Goal: Information Seeking & Learning: Learn about a topic

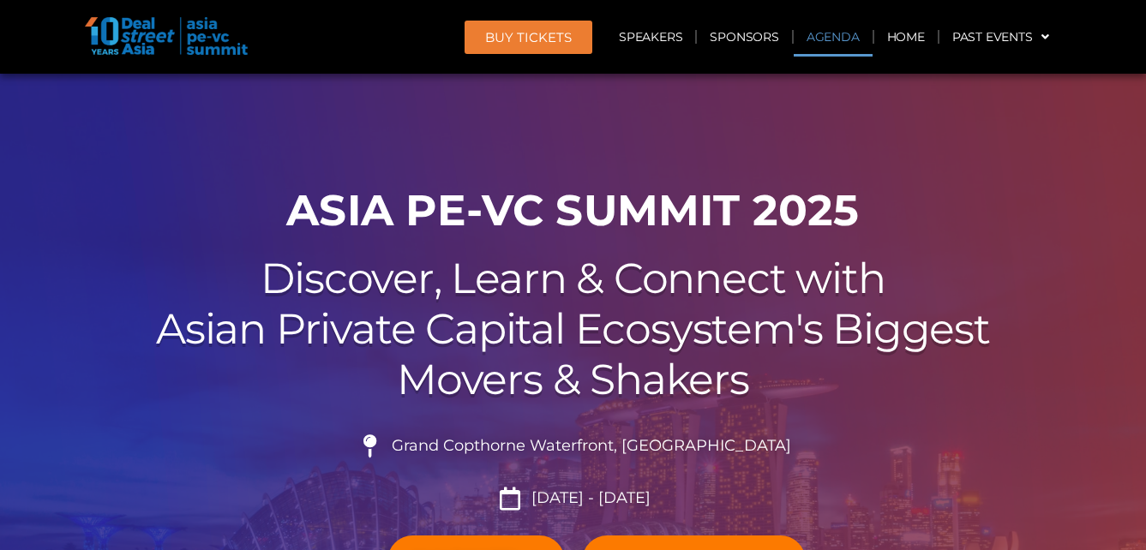
click at [830, 28] on link "Agenda" at bounding box center [833, 36] width 79 height 39
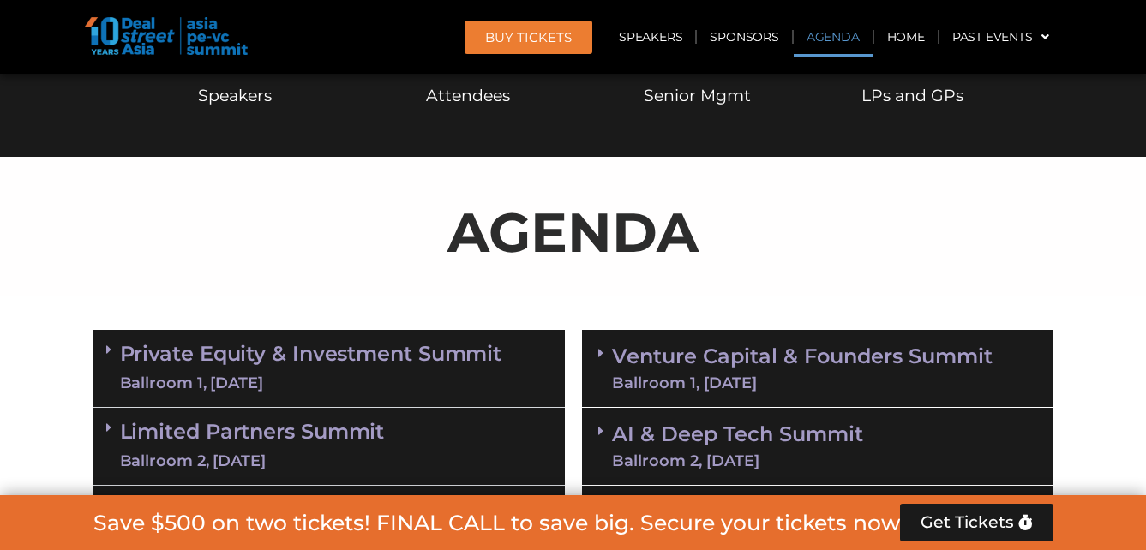
scroll to position [913, 0]
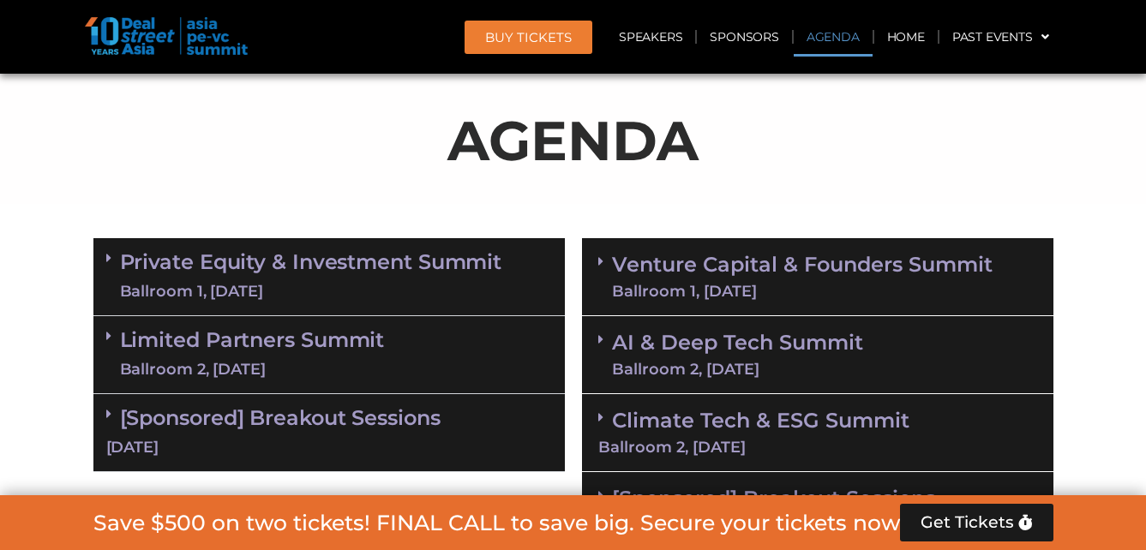
click at [315, 368] on div "Ballroom 2, [DATE]" at bounding box center [252, 369] width 265 height 21
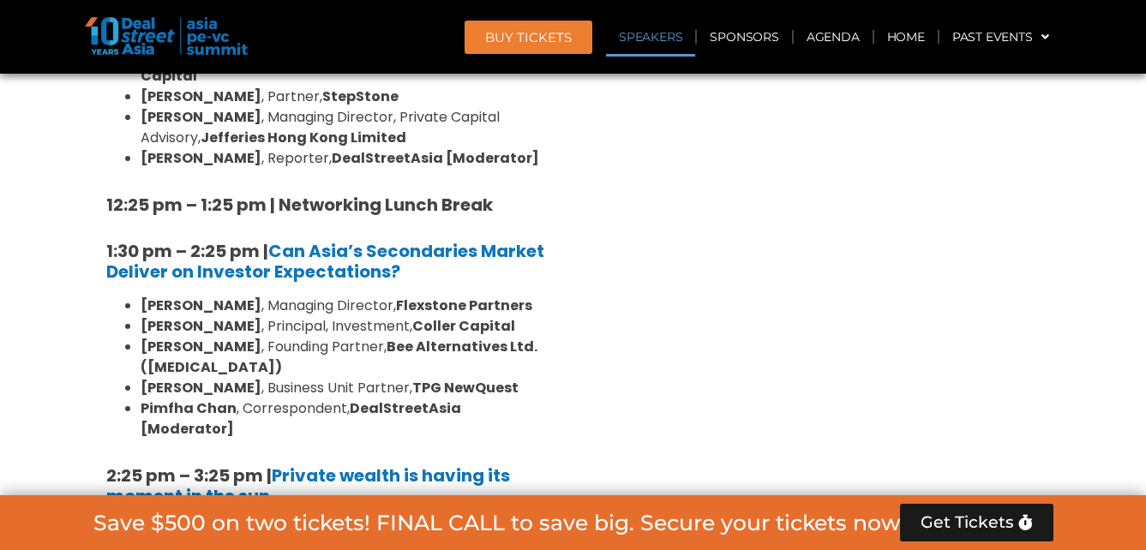
scroll to position [1941, 0]
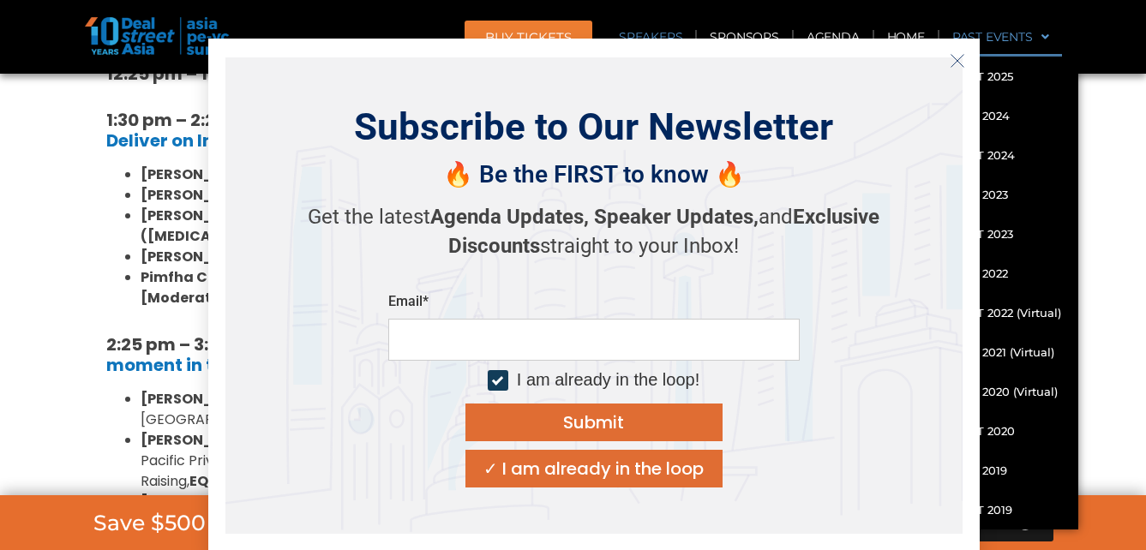
drag, startPoint x: 964, startPoint y: 52, endPoint x: 954, endPoint y: 56, distance: 10.8
click at [963, 52] on button "Close" at bounding box center [957, 60] width 27 height 27
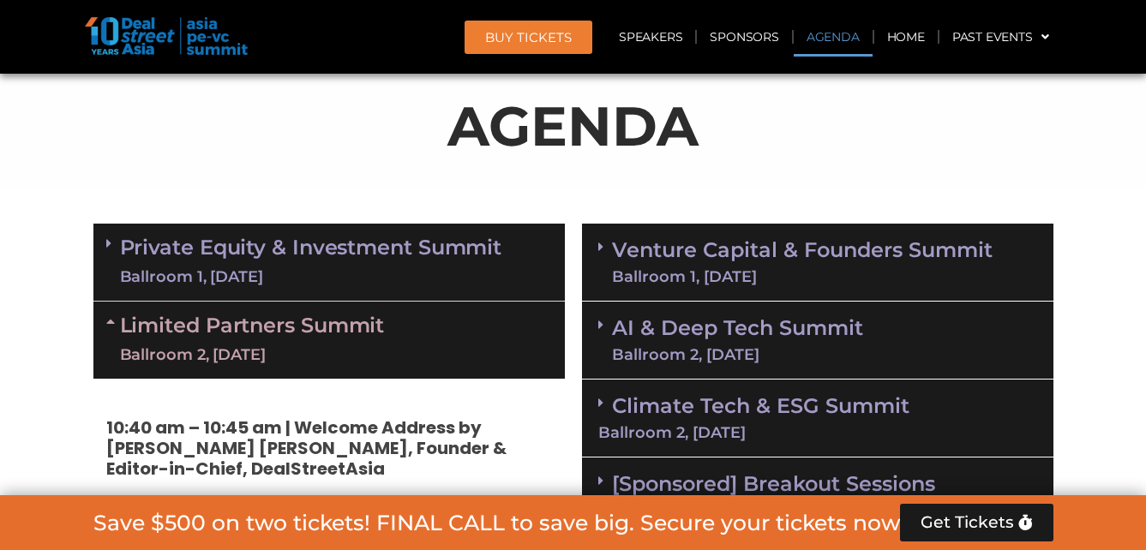
scroll to position [999, 0]
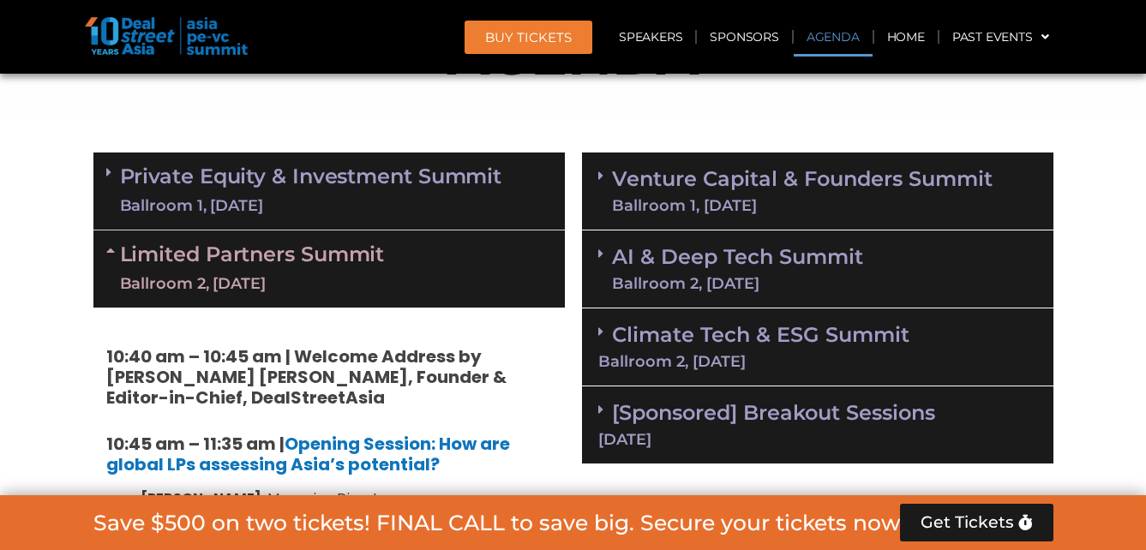
click at [365, 165] on link "Private Equity & Investment Summit Ballroom 1, 10 Sept" at bounding box center [311, 190] width 382 height 51
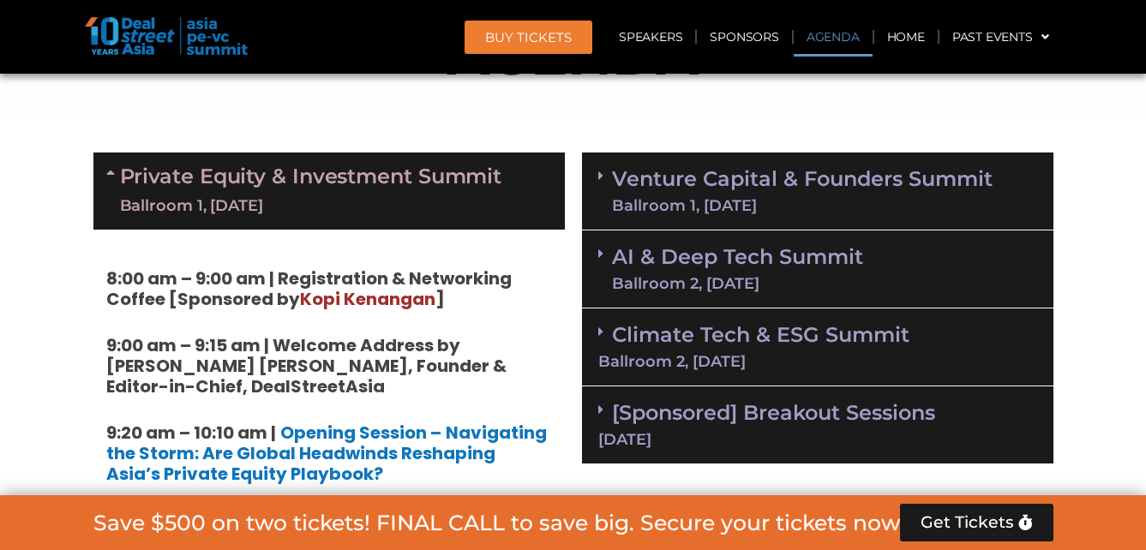
click at [735, 169] on link "Venture Capital & Founders​ Summit Ballroom 1, 11 Sept" at bounding box center [802, 191] width 381 height 45
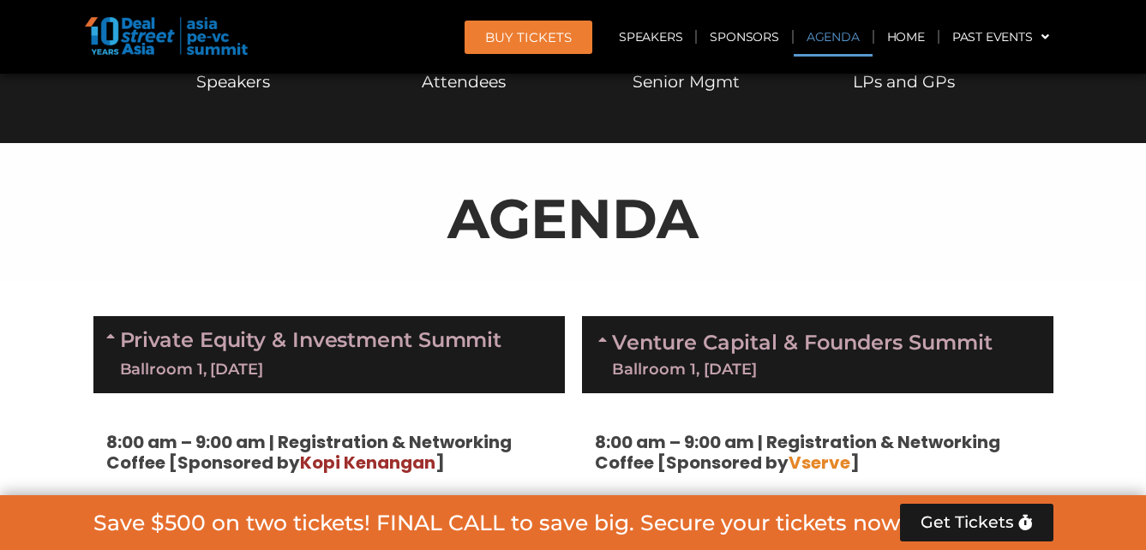
scroll to position [827, 0]
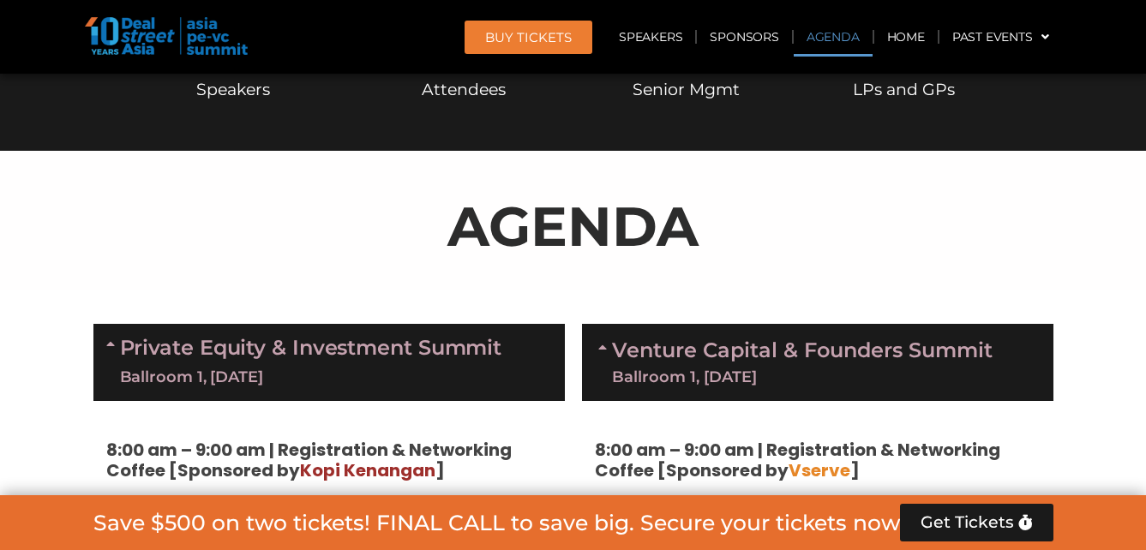
click at [106, 339] on icon at bounding box center [113, 344] width 14 height 14
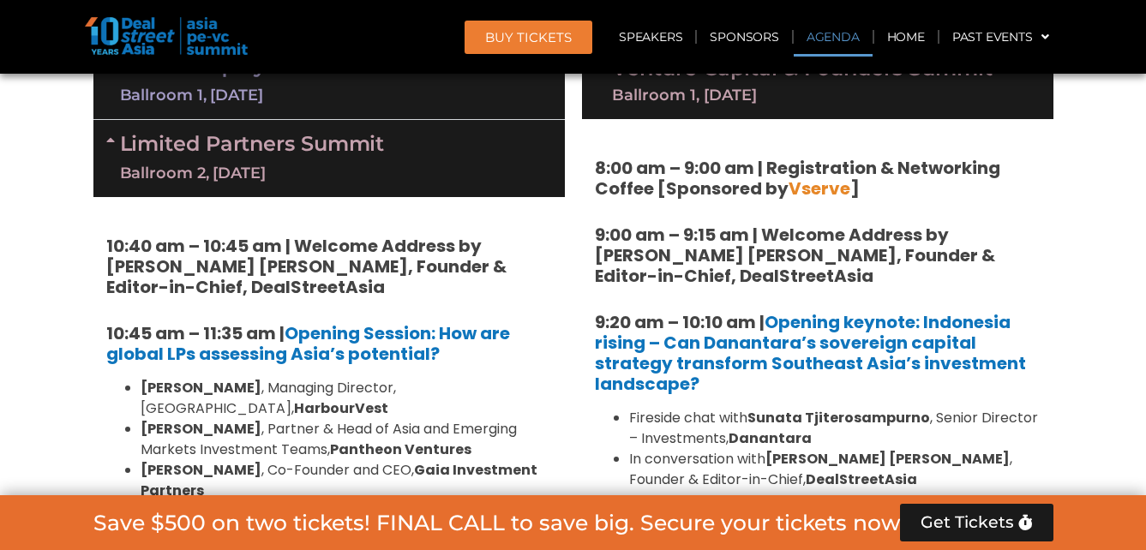
scroll to position [1140, 0]
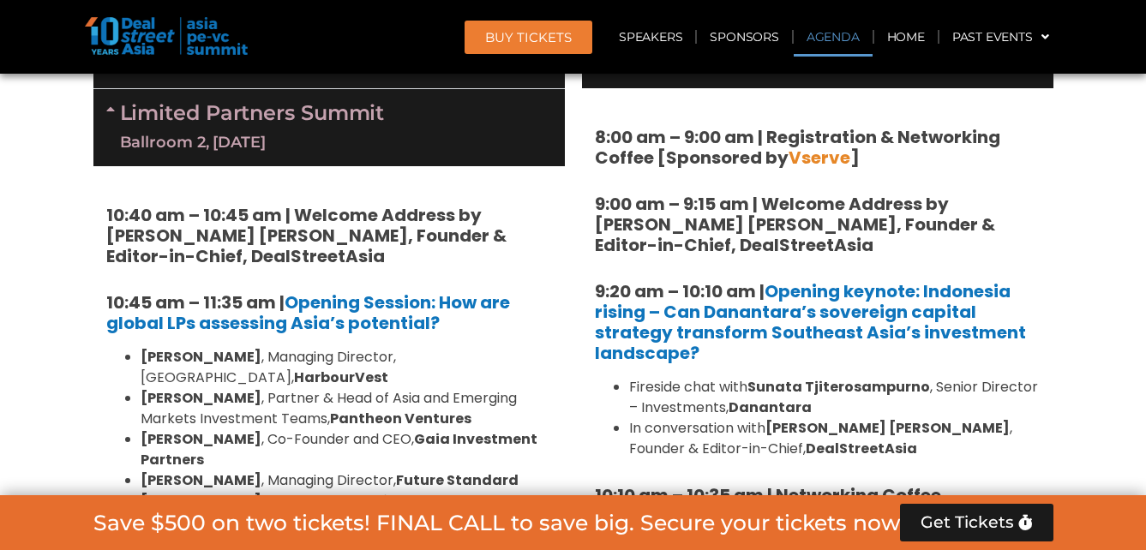
click at [110, 106] on icon at bounding box center [113, 109] width 14 height 14
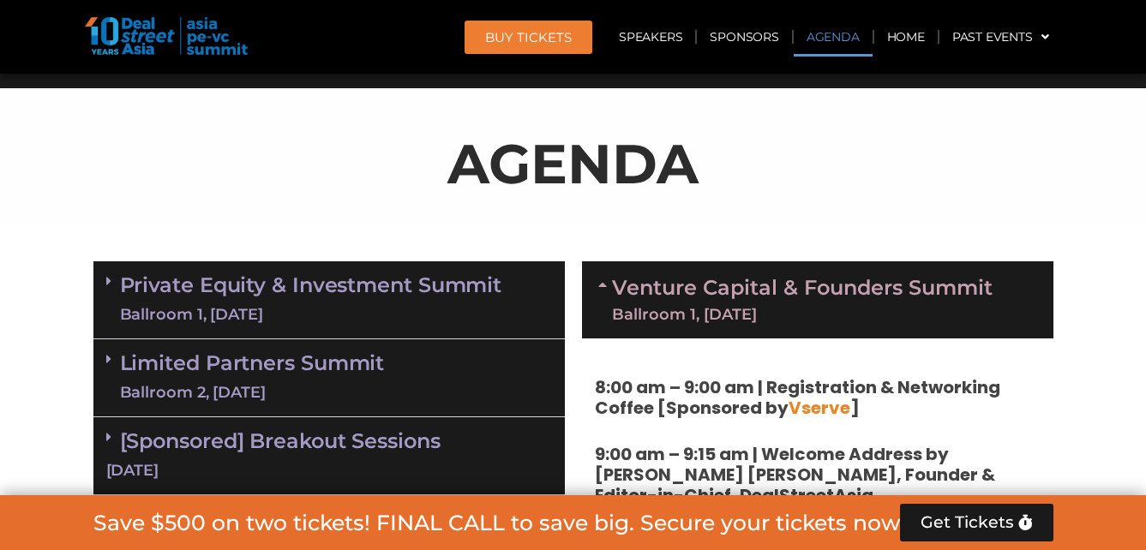
scroll to position [1077, 0]
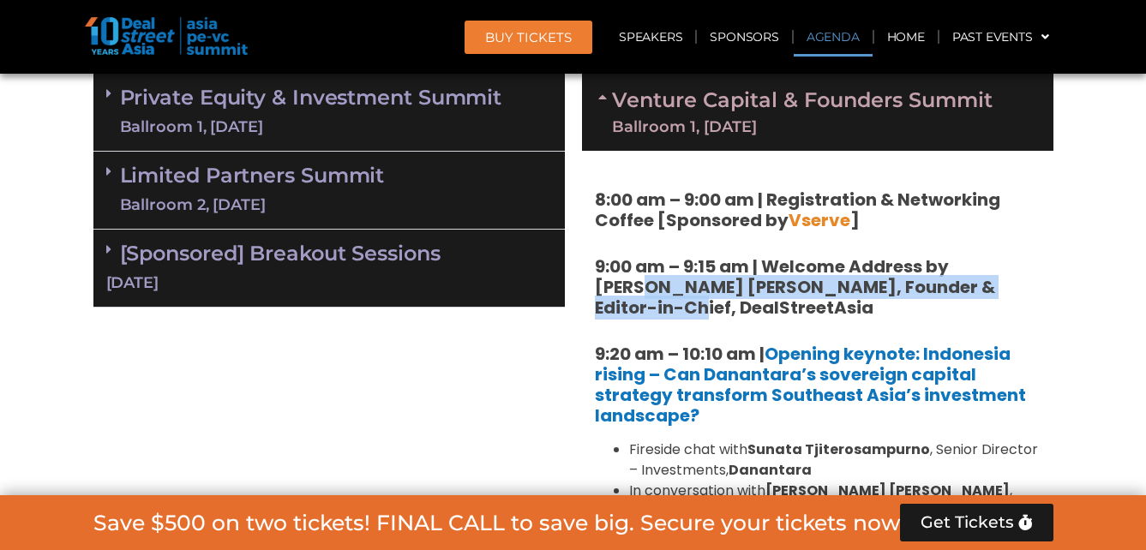
drag, startPoint x: 610, startPoint y: 292, endPoint x: 651, endPoint y: 301, distance: 42.0
click at [651, 301] on strong "9:00 am – 9:15 am | Welcome Address by [PERSON_NAME] [PERSON_NAME], Founder & E…" at bounding box center [795, 287] width 400 height 65
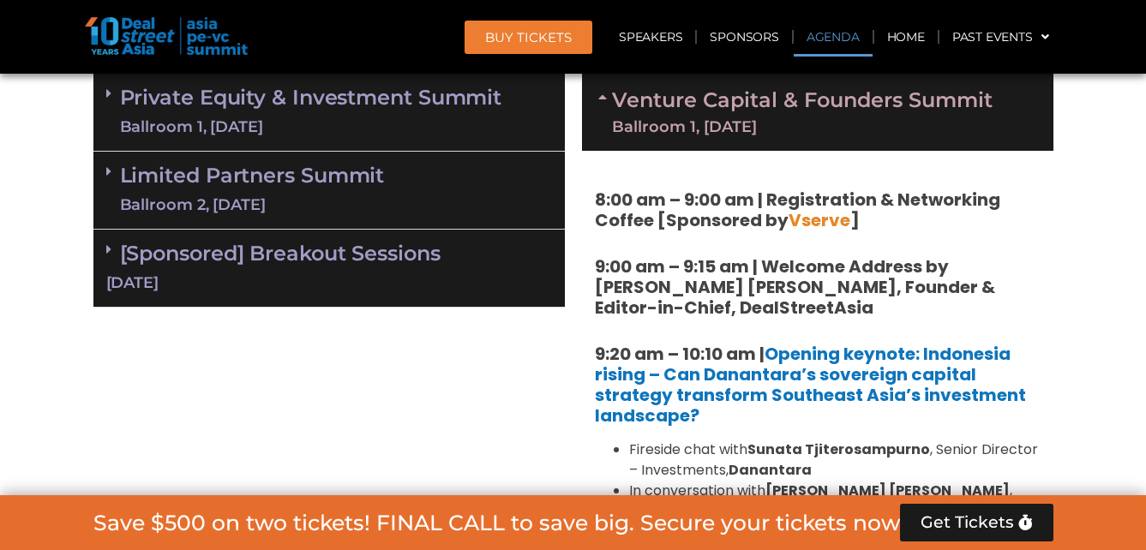
drag, startPoint x: 651, startPoint y: 301, endPoint x: 798, endPoint y: 327, distance: 149.0
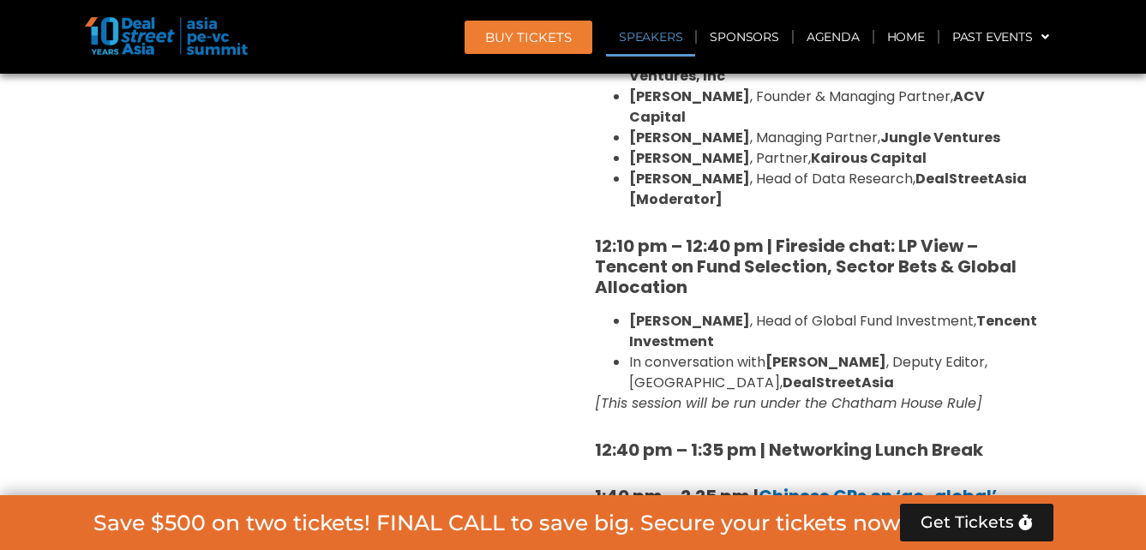
scroll to position [1935, 0]
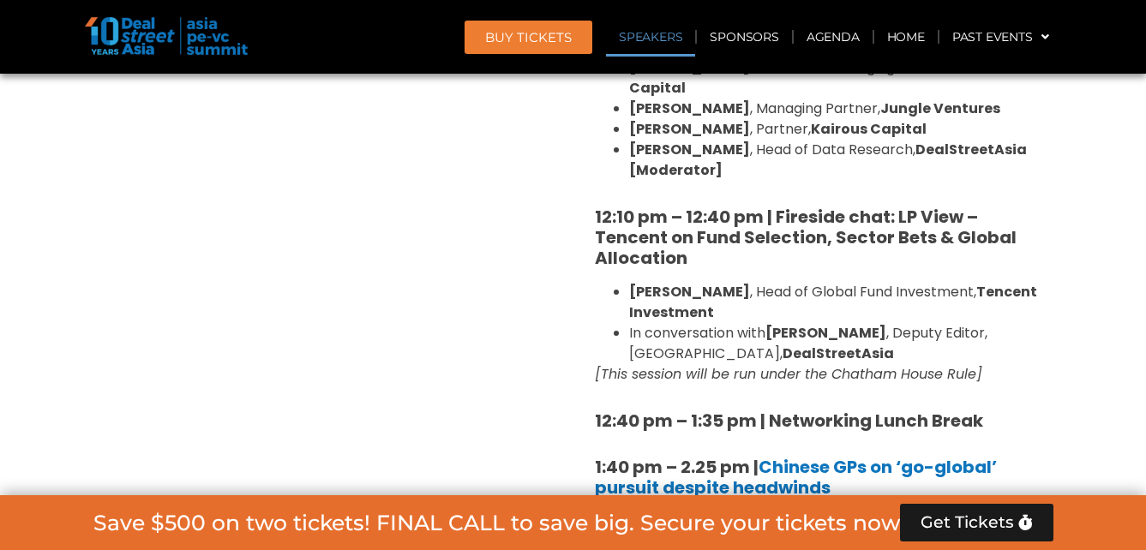
drag, startPoint x: 849, startPoint y: 334, endPoint x: 998, endPoint y: 338, distance: 148.3
click at [982, 364] on em "[This session will be run under the Chatham House Rule]" at bounding box center [788, 374] width 387 height 20
copy em "Chatham House Rule"
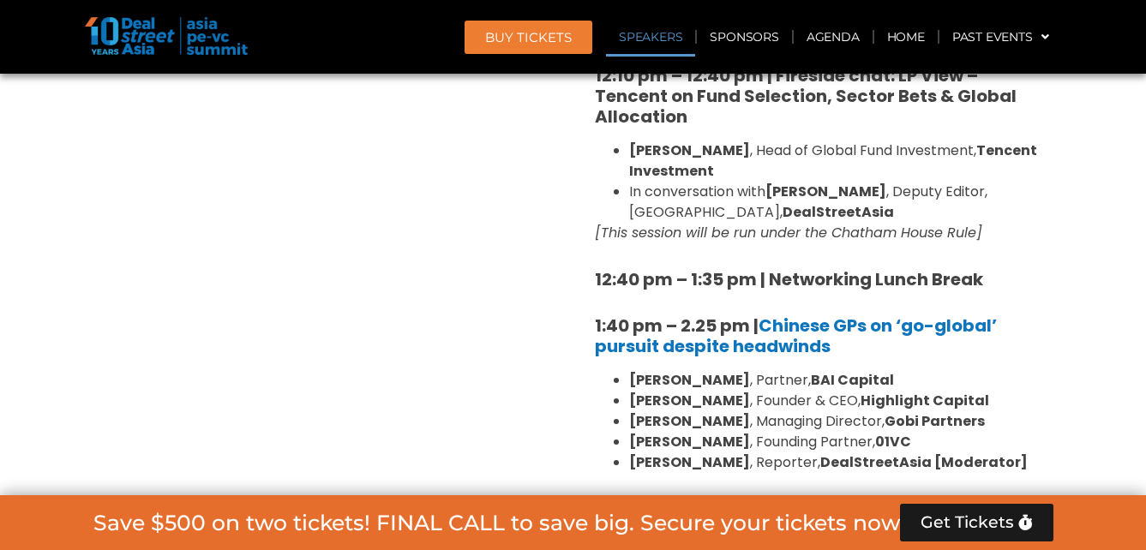
scroll to position [2106, 0]
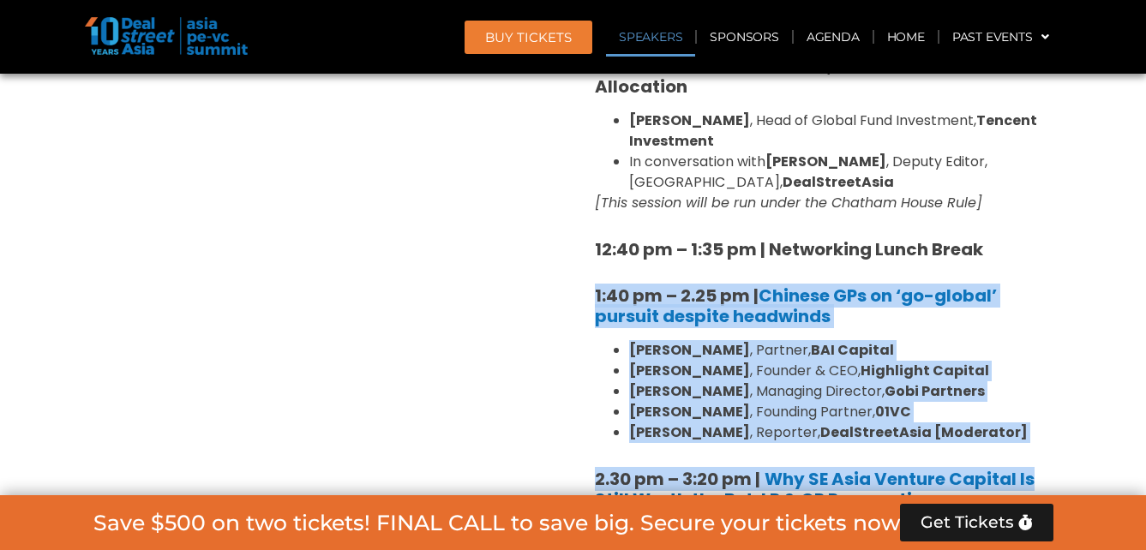
drag, startPoint x: 596, startPoint y: 249, endPoint x: 1040, endPoint y: 411, distance: 472.3
click at [1040, 411] on div "8:00 am – 9:00 am | Registration & Networking Coffee [Sponsored by Vserve ] 9:0…" at bounding box center [818, 349] width 446 height 2376
drag, startPoint x: 1040, startPoint y: 411, endPoint x: 1106, endPoint y: 230, distance: 192.5
click at [1117, 232] on section "Private Equity & Investment Summit Ballroom 1, 10 Sept 8:00 am – 9:00 am | Regi…" at bounding box center [573, 422] width 1146 height 2770
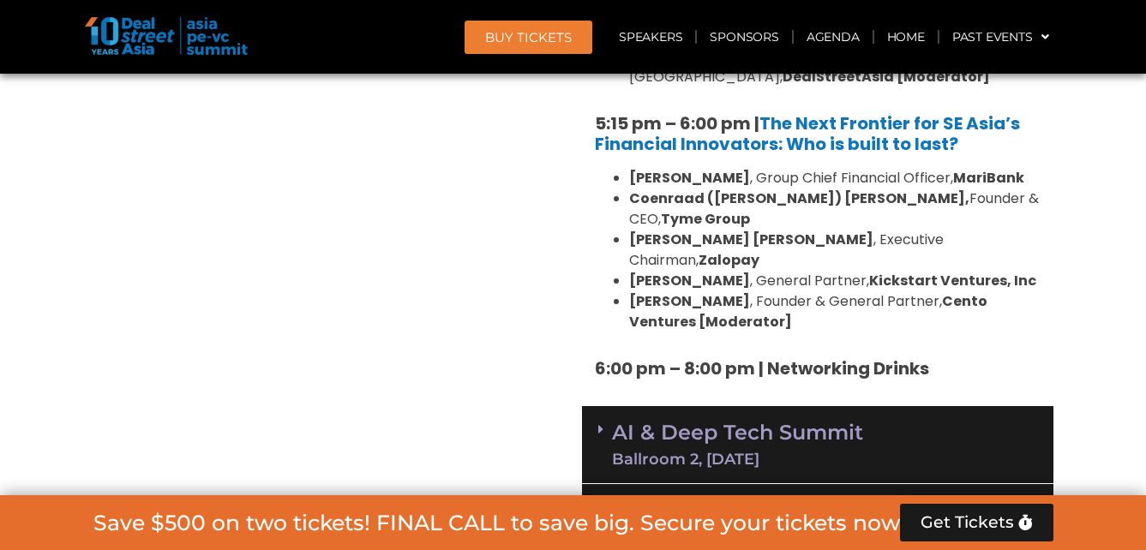
scroll to position [3295, 0]
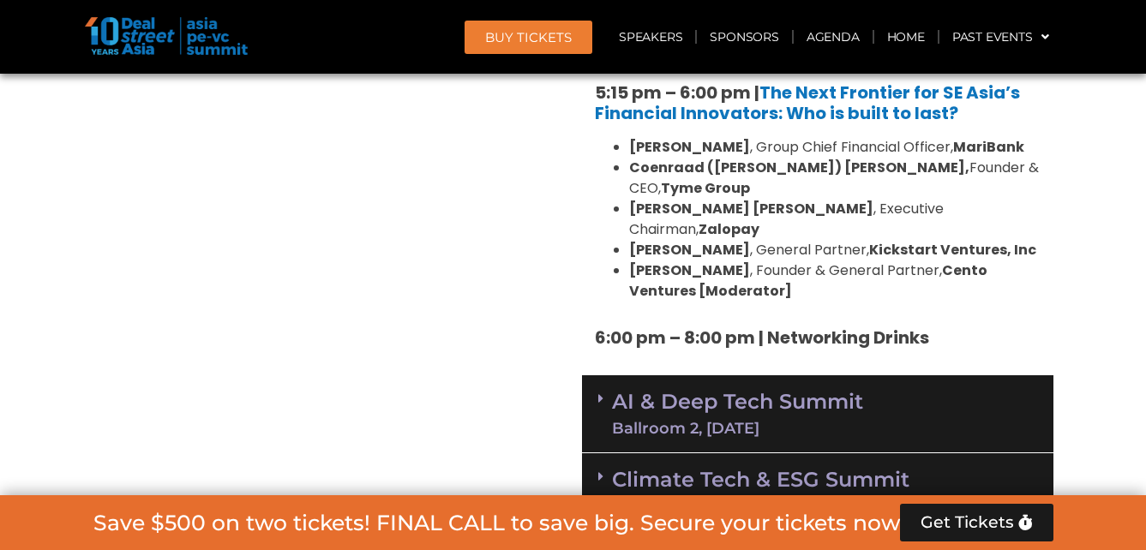
click at [664, 392] on link "AI & Deep Tech Summit Ballroom 2, 11 Sept" at bounding box center [737, 414] width 251 height 45
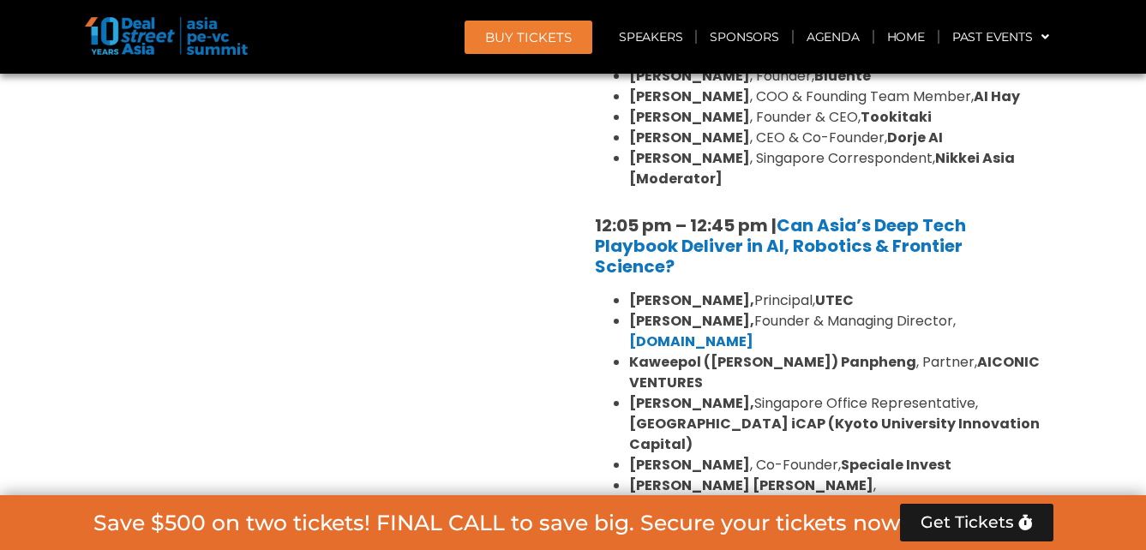
scroll to position [4152, 0]
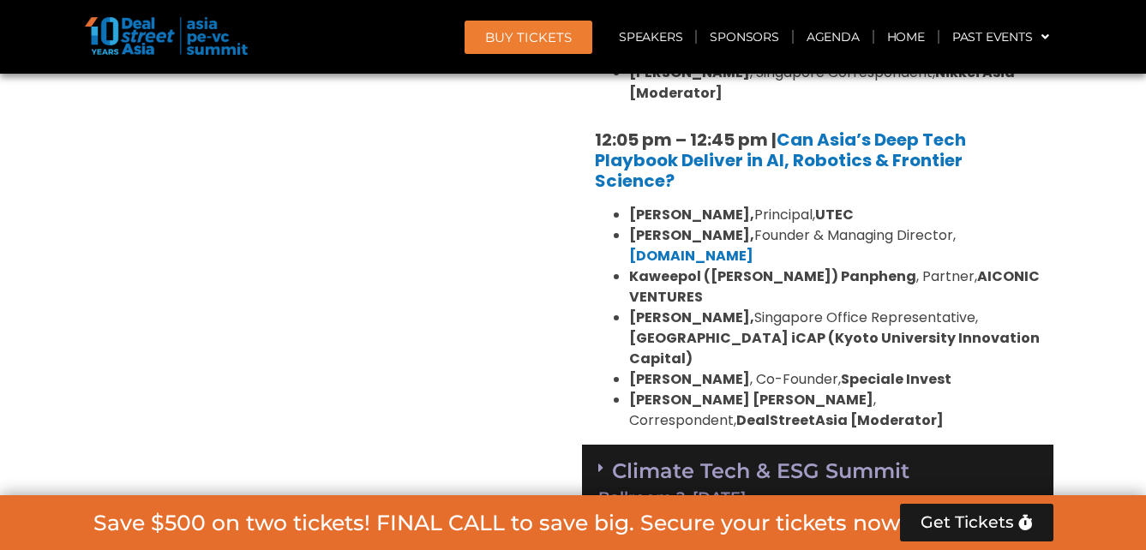
click at [805, 459] on link "Climate Tech & ESG Summit Ballroom 2, 11 Sept" at bounding box center [817, 482] width 439 height 47
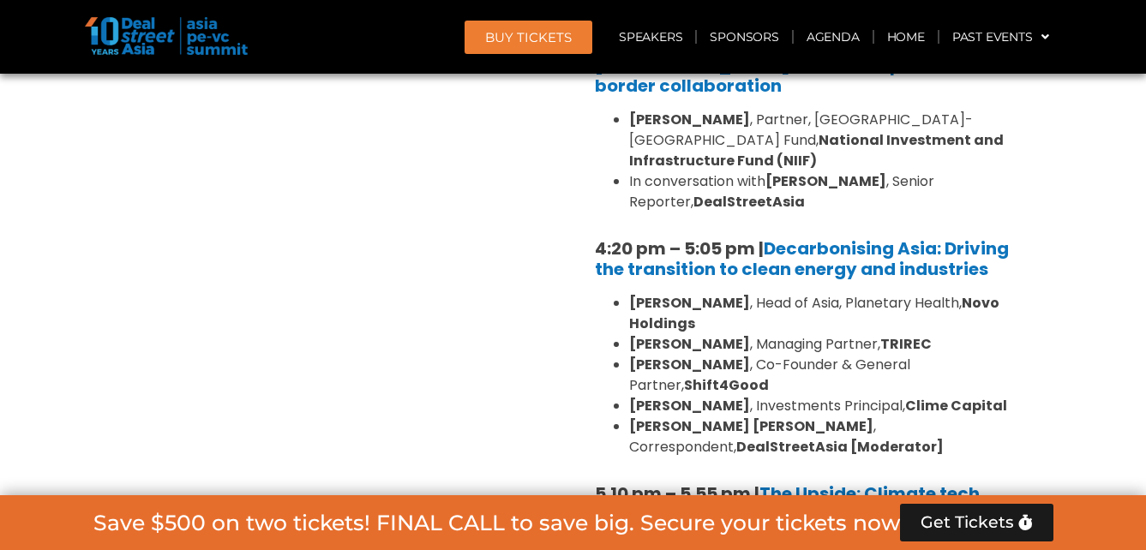
scroll to position [5695, 0]
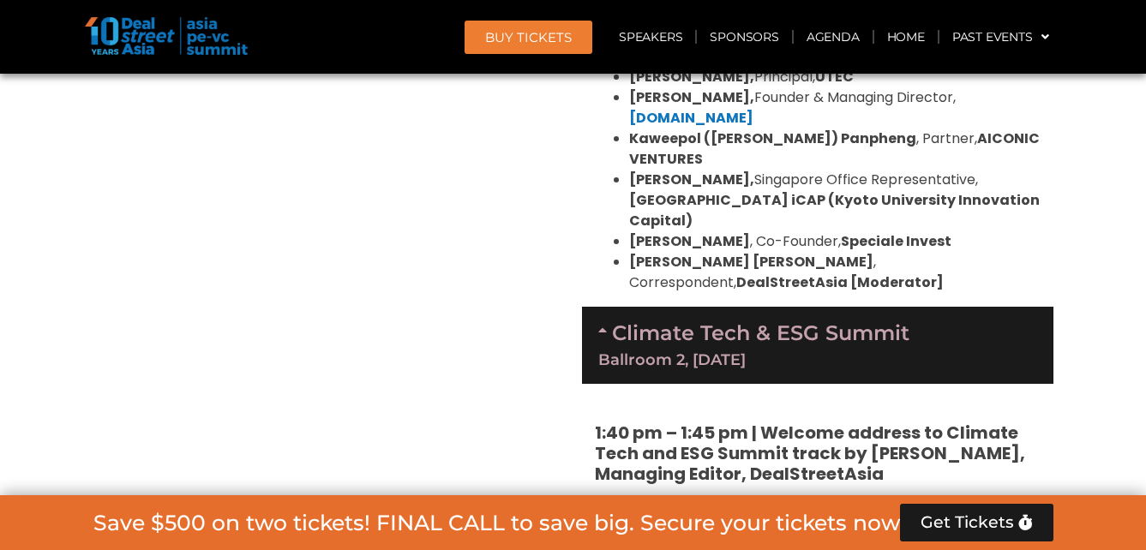
scroll to position [4251, 0]
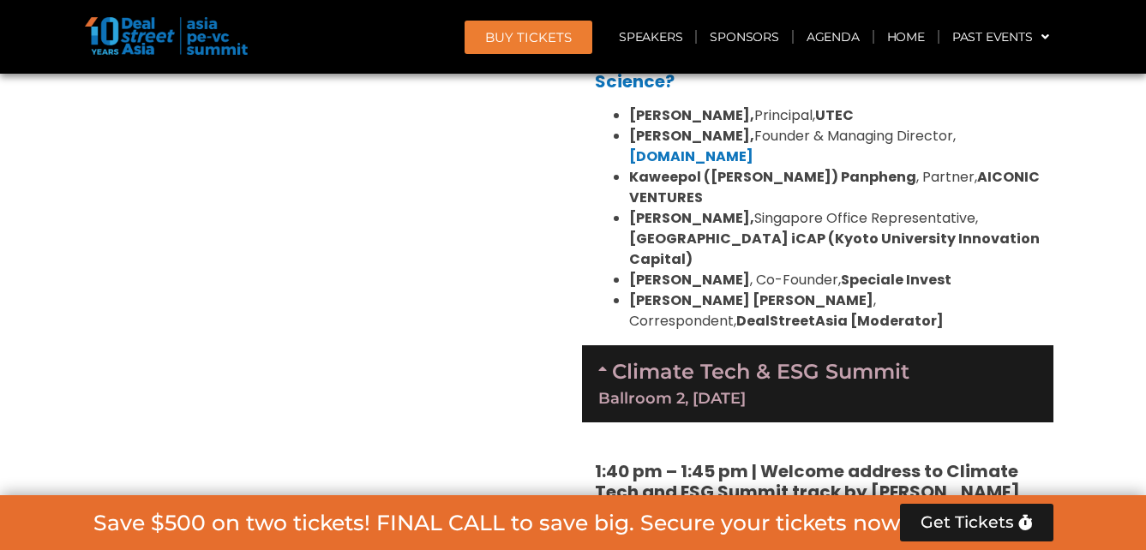
click at [595, 345] on div "Climate Tech & ESG Summit Ballroom 2, 11 Sept" at bounding box center [817, 383] width 471 height 77
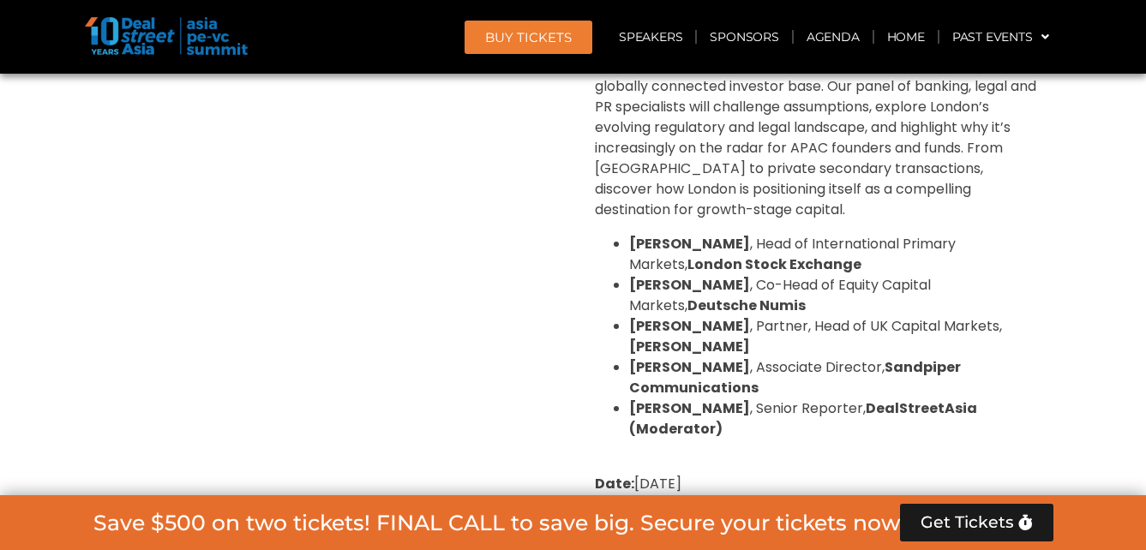
scroll to position [5194, 0]
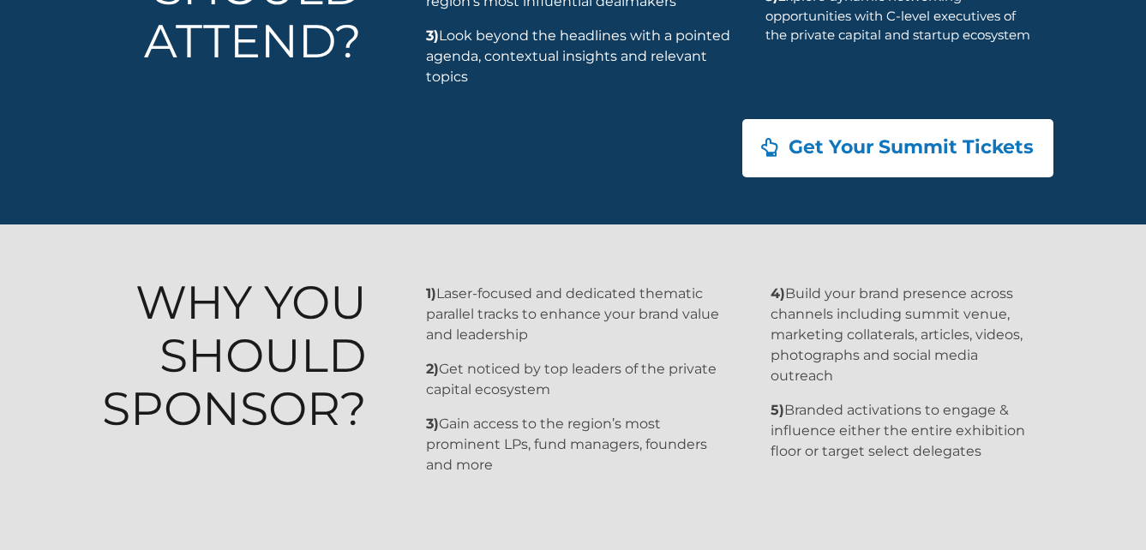
scroll to position [1714, 0]
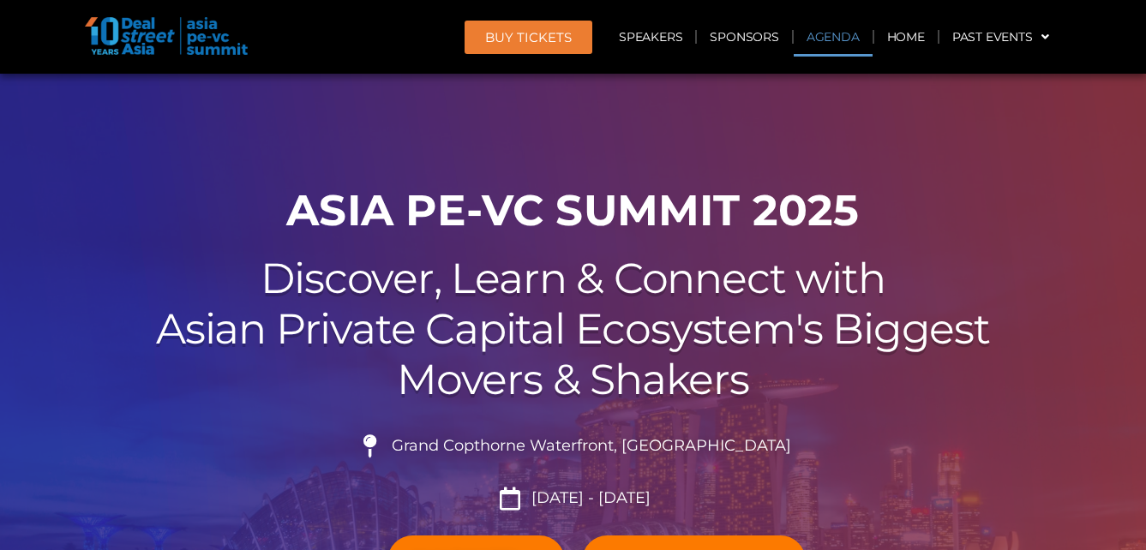
click at [830, 39] on link "Agenda" at bounding box center [833, 36] width 79 height 39
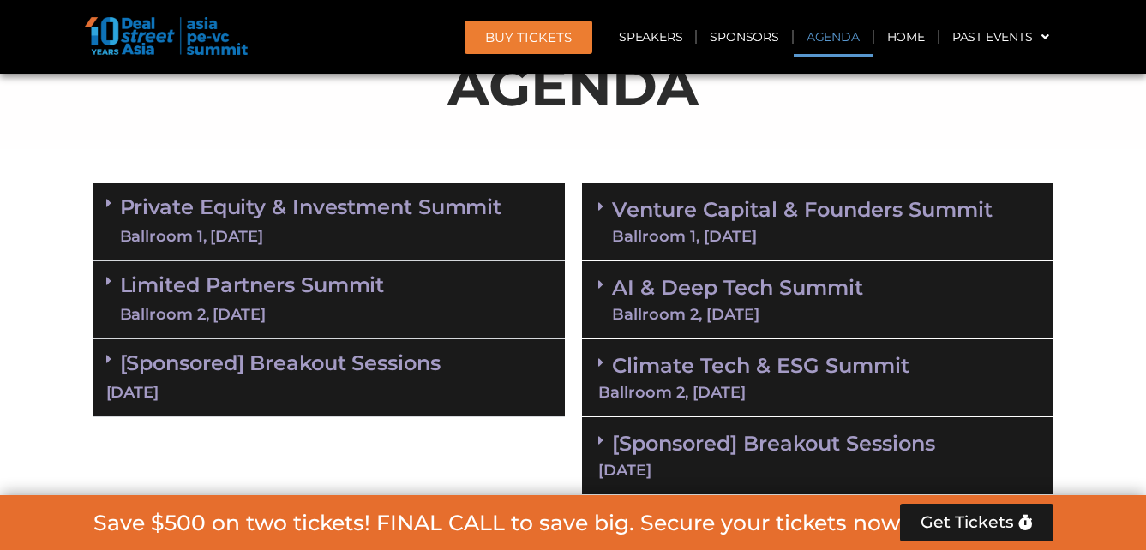
scroll to position [999, 0]
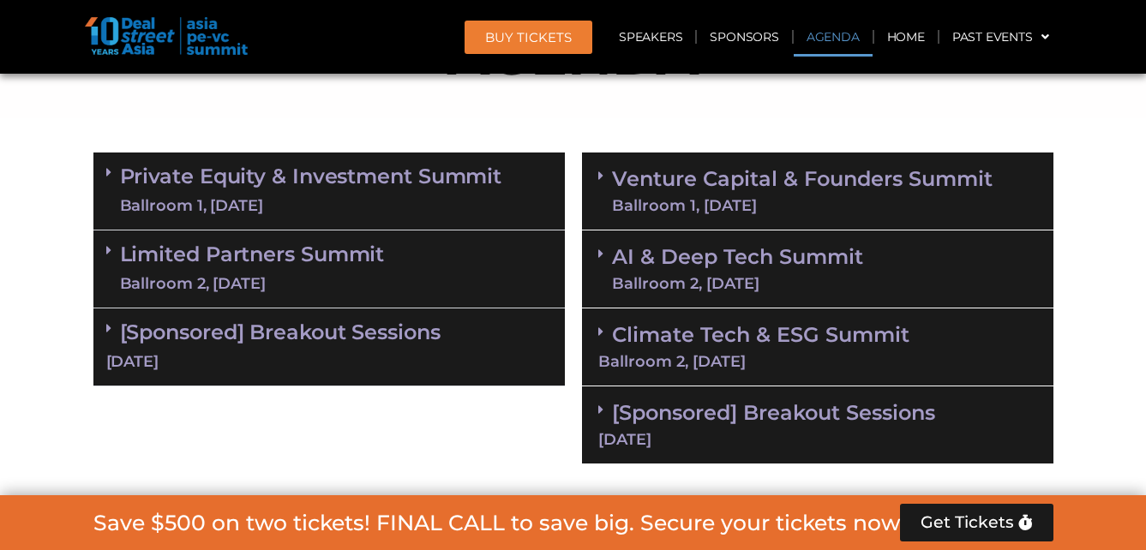
click at [241, 330] on link "[Sponsored] Breakout Sessions [DATE]" at bounding box center [329, 346] width 446 height 53
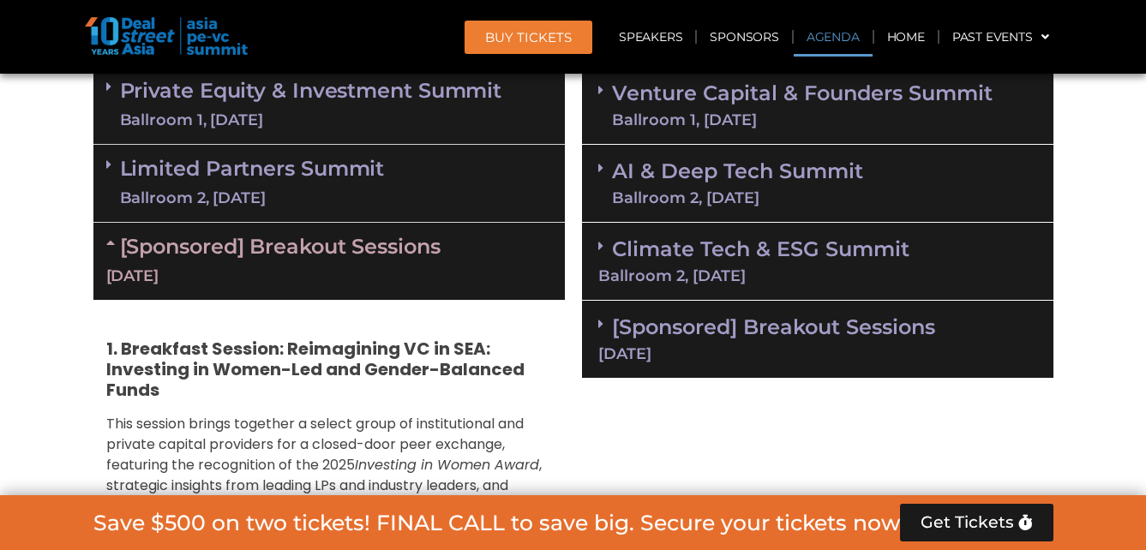
scroll to position [1170, 0]
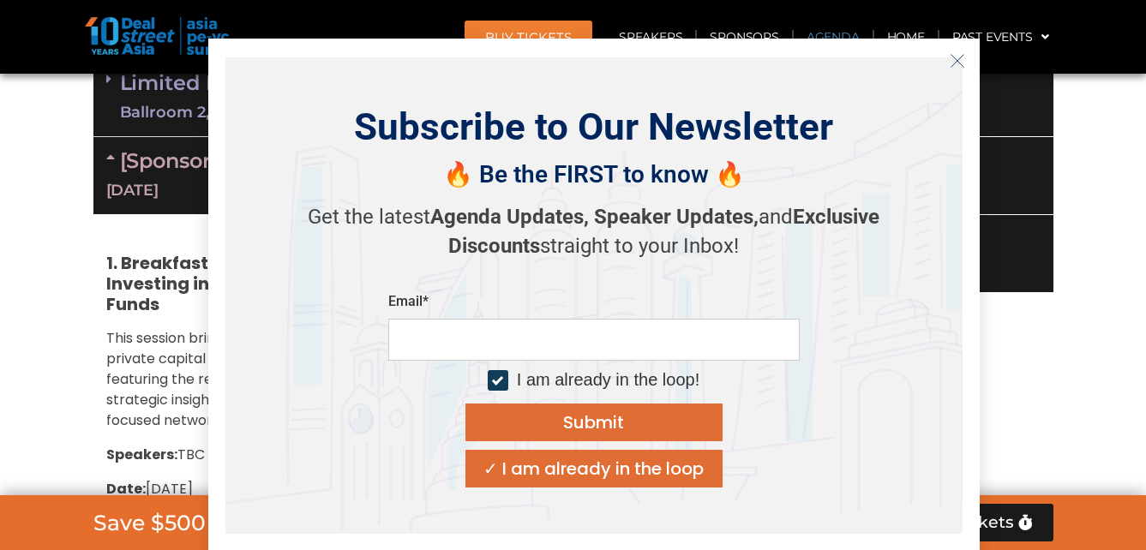
click at [951, 62] on icon "Close" at bounding box center [957, 60] width 15 height 15
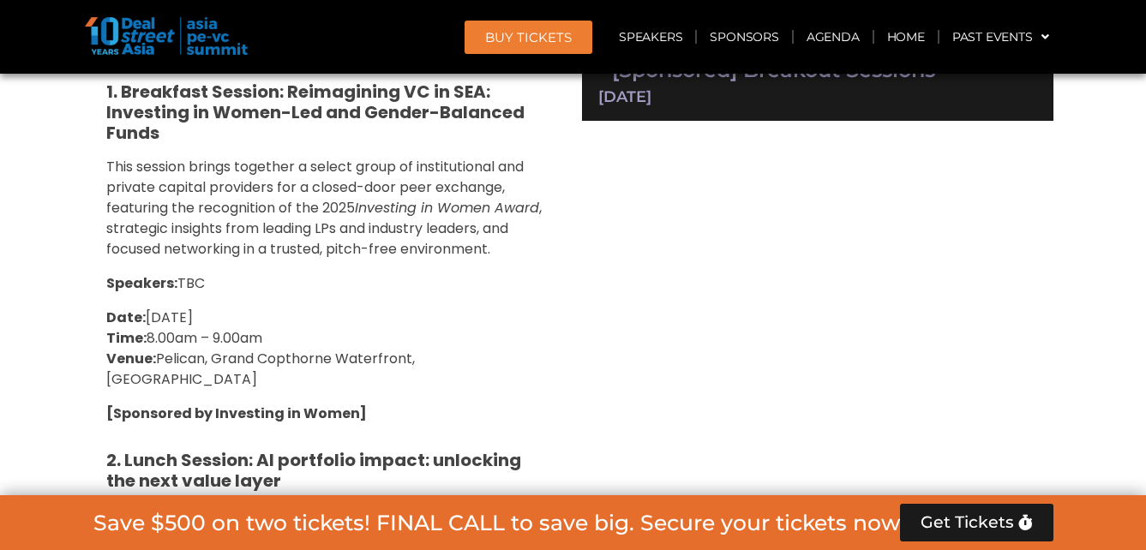
scroll to position [913, 0]
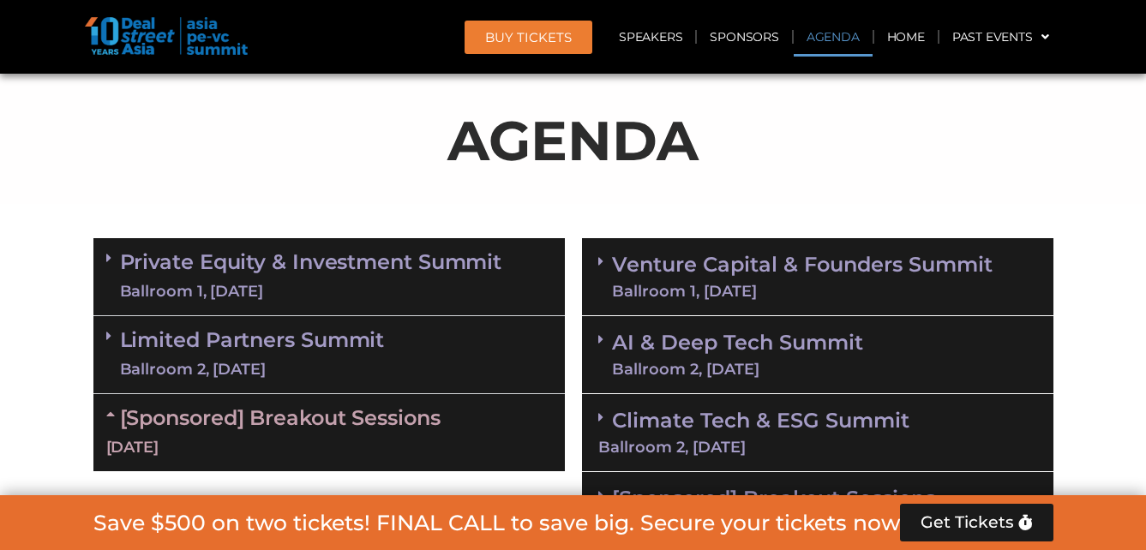
click at [110, 407] on icon at bounding box center [113, 414] width 14 height 14
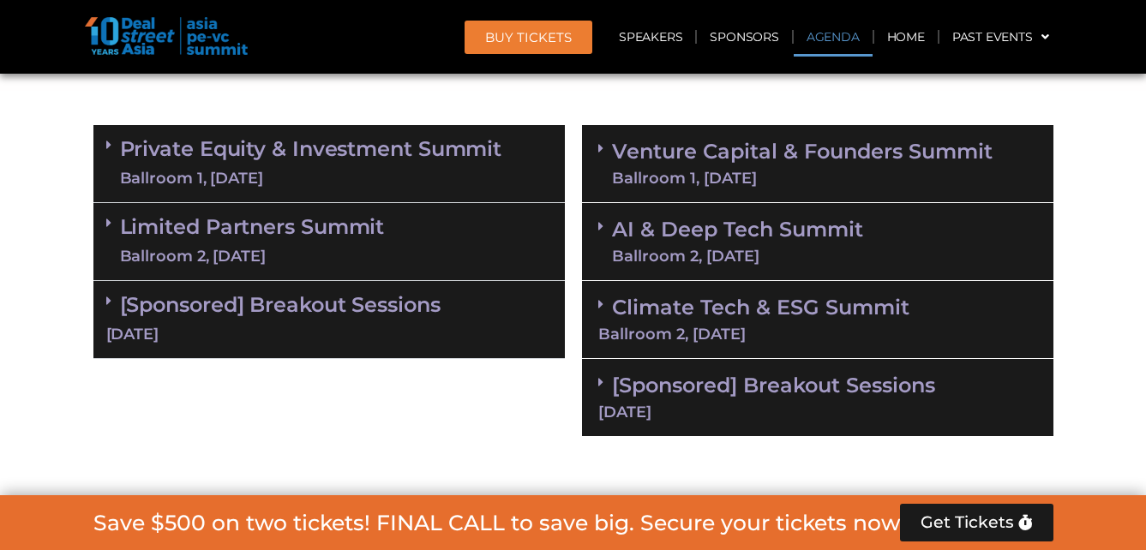
scroll to position [1054, 0]
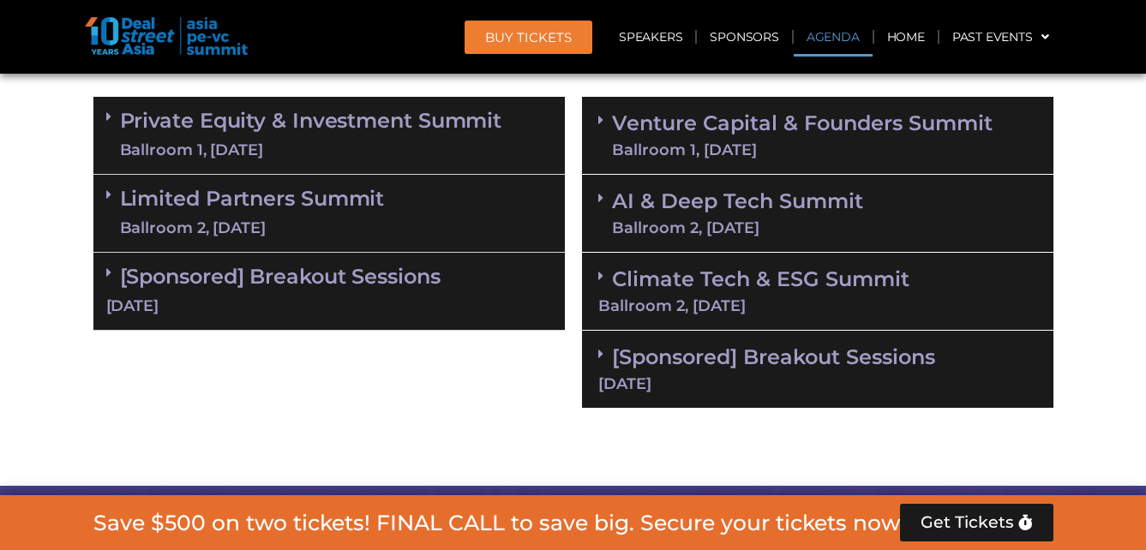
click at [719, 351] on link "[Sponsored] Breakout Sessions [DATE]" at bounding box center [817, 368] width 439 height 47
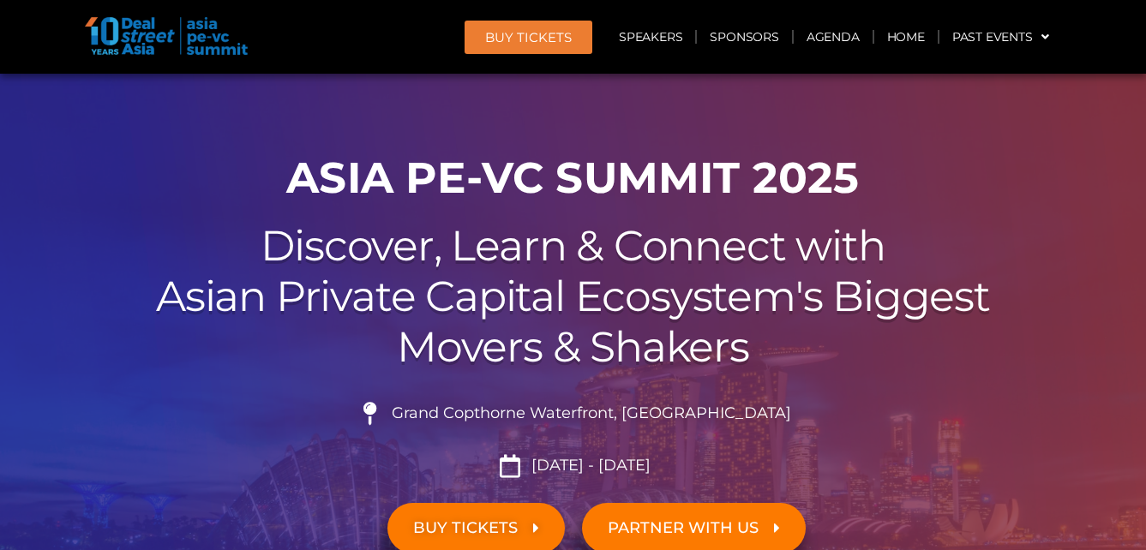
scroll to position [26, 0]
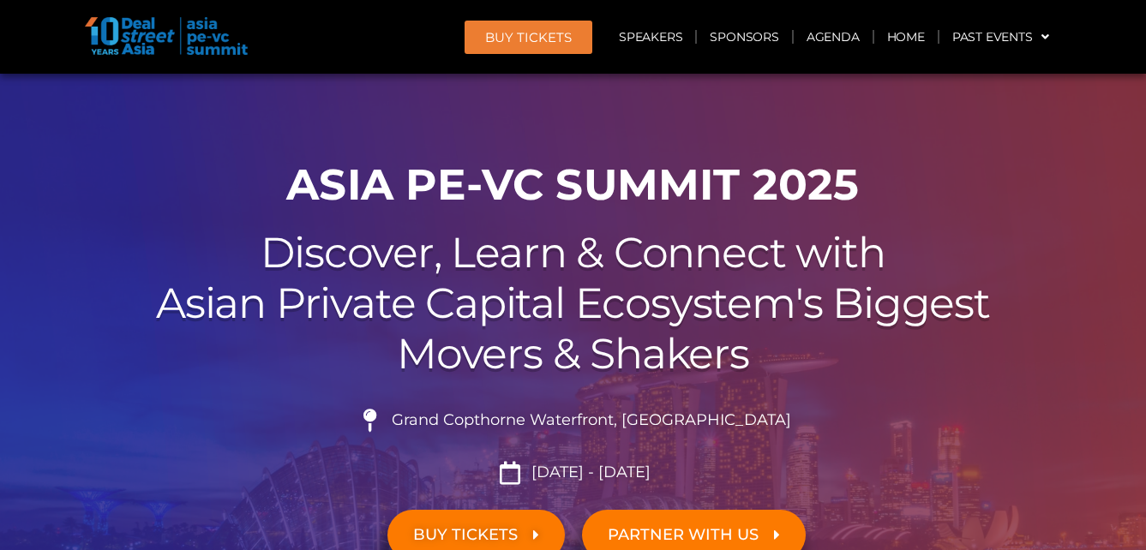
drag, startPoint x: 1052, startPoint y: 594, endPoint x: 790, endPoint y: 543, distance: 266.4
drag, startPoint x: 790, startPoint y: 543, endPoint x: 1079, endPoint y: 333, distance: 357.1
click at [1079, 333] on div at bounding box center [573, 368] width 1146 height 640
